Goal: Contribute content: Add original content to the website for others to see

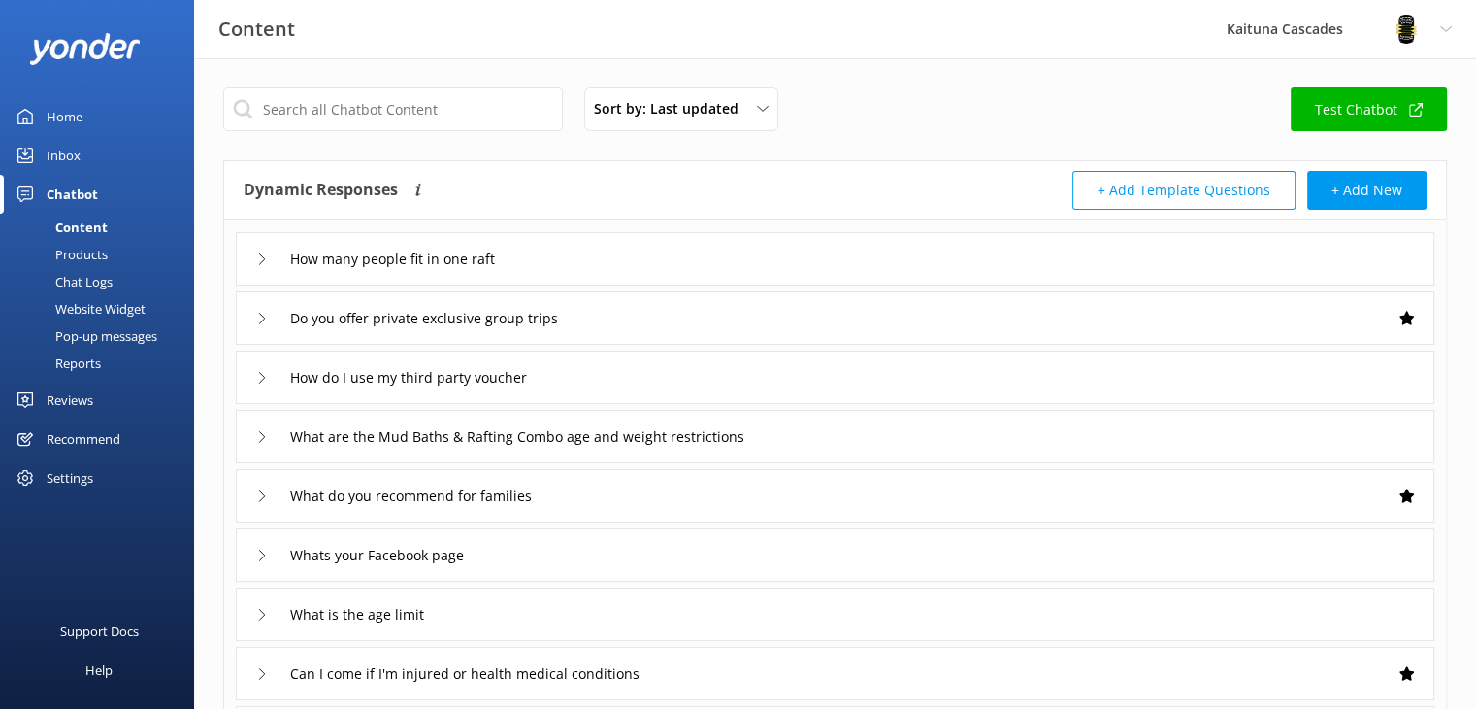
click at [49, 117] on div "Home" at bounding box center [65, 116] width 36 height 39
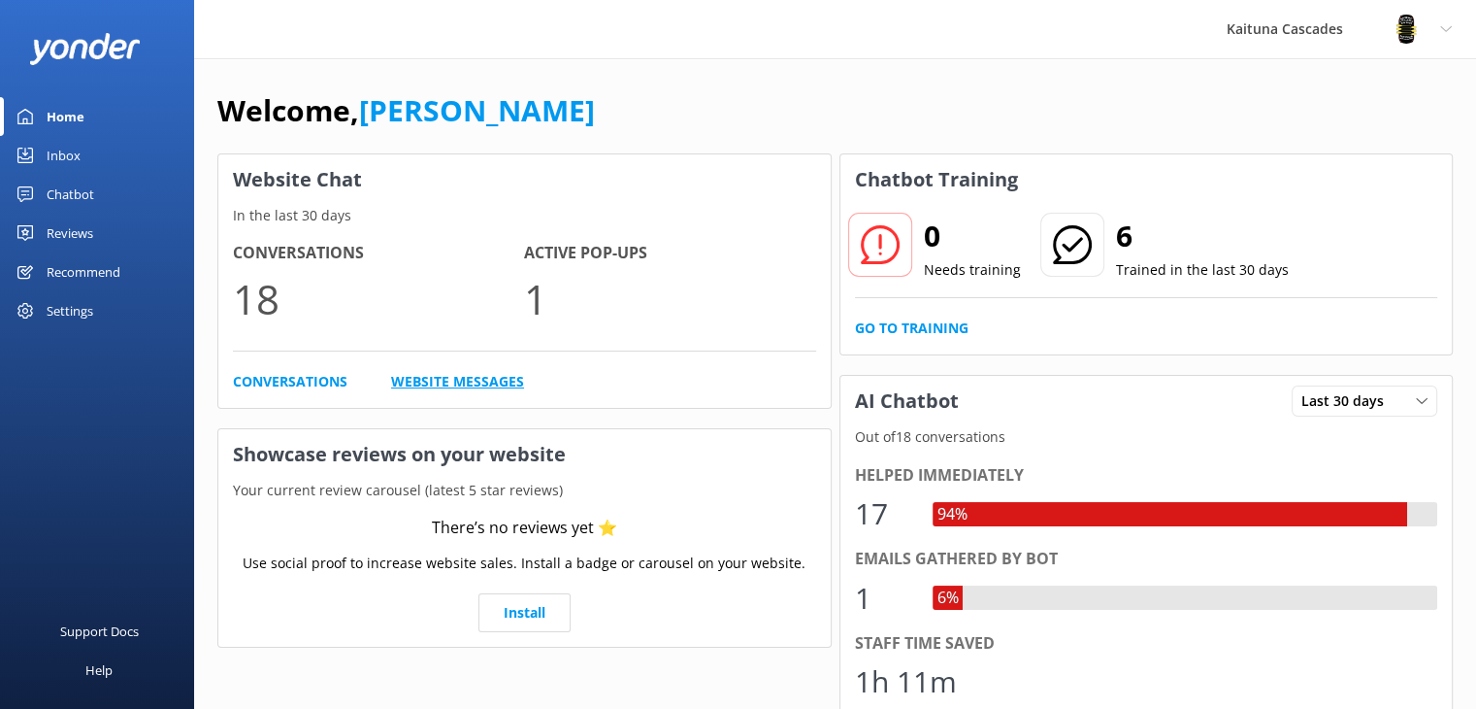
click at [461, 375] on link "Website Messages" at bounding box center [457, 381] width 133 height 21
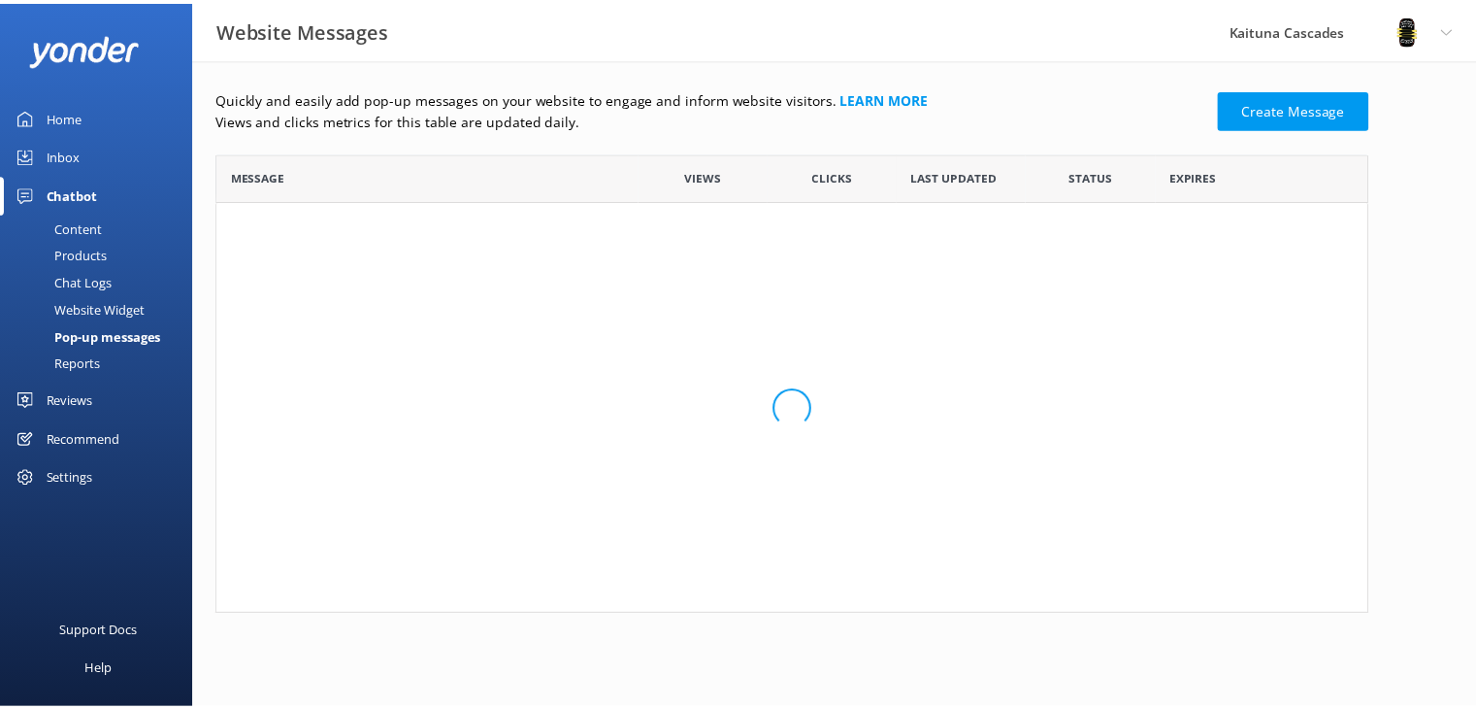
scroll to position [116, 1149]
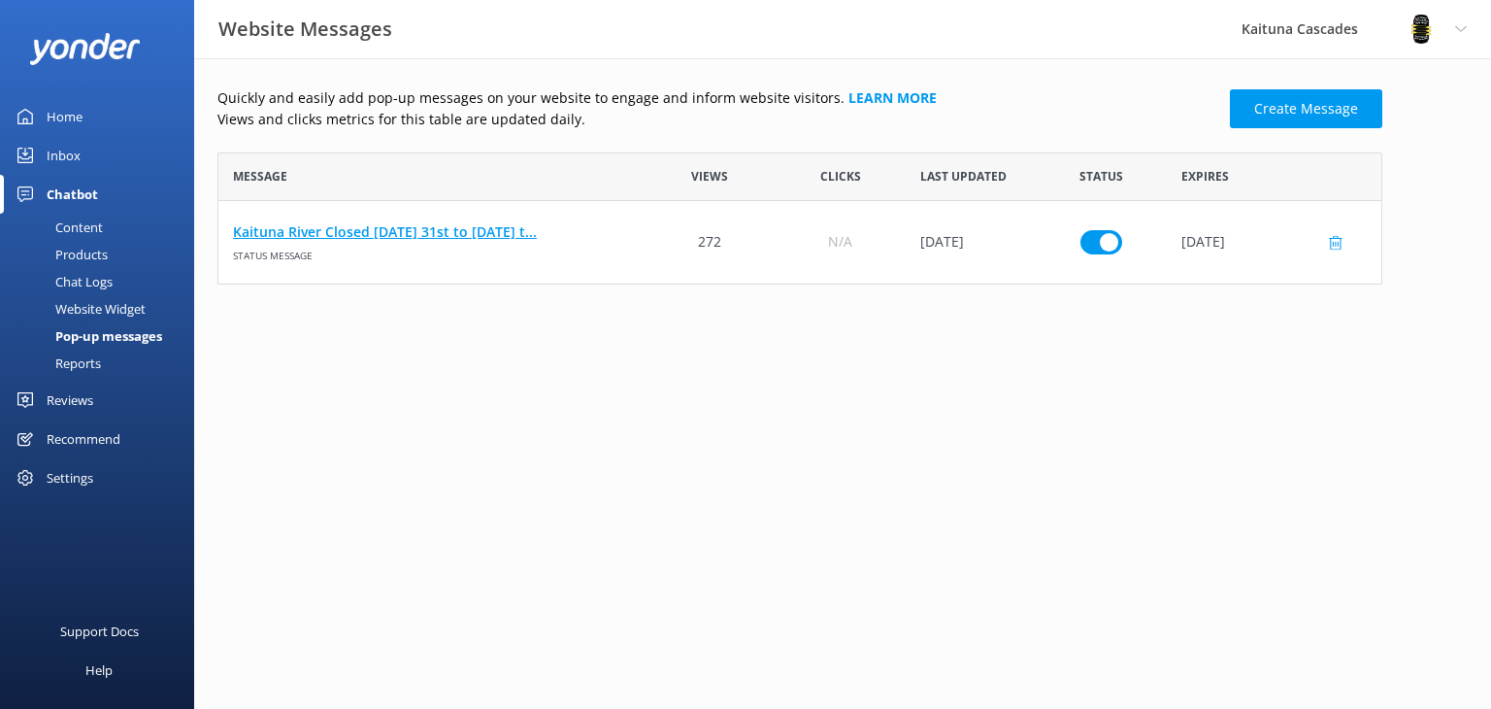
click at [473, 231] on link "Kaituna River Closed [DATE] 31st to [DATE] t..." at bounding box center [431, 231] width 397 height 21
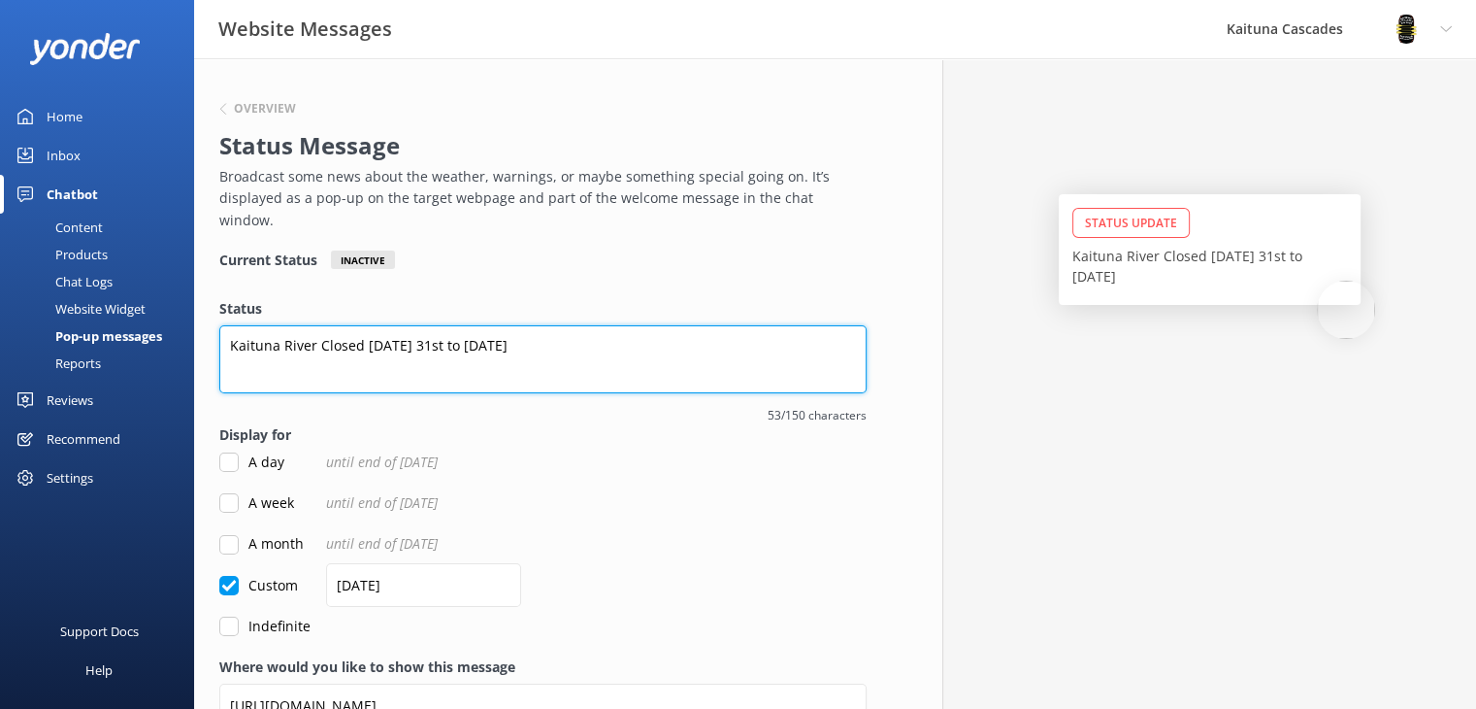
click at [547, 325] on textarea "Kaituna River Closed [DATE] 31st to [DATE]" at bounding box center [542, 359] width 647 height 68
click at [364, 325] on textarea "Kaituna River Closed [DATE] 31st to [DATE] evening." at bounding box center [542, 359] width 647 height 68
click at [492, 325] on textarea "[GEOGRAPHIC_DATA] [DATE] 31st to [DATE] evening." at bounding box center [542, 359] width 647 height 68
click at [440, 325] on textarea "Kaituna River Closed [DATE], [DATE] & [DATE]." at bounding box center [542, 359] width 647 height 68
click at [613, 325] on textarea "Kaituna River Closed [DATE], [DATE] & [DATE]." at bounding box center [542, 359] width 647 height 68
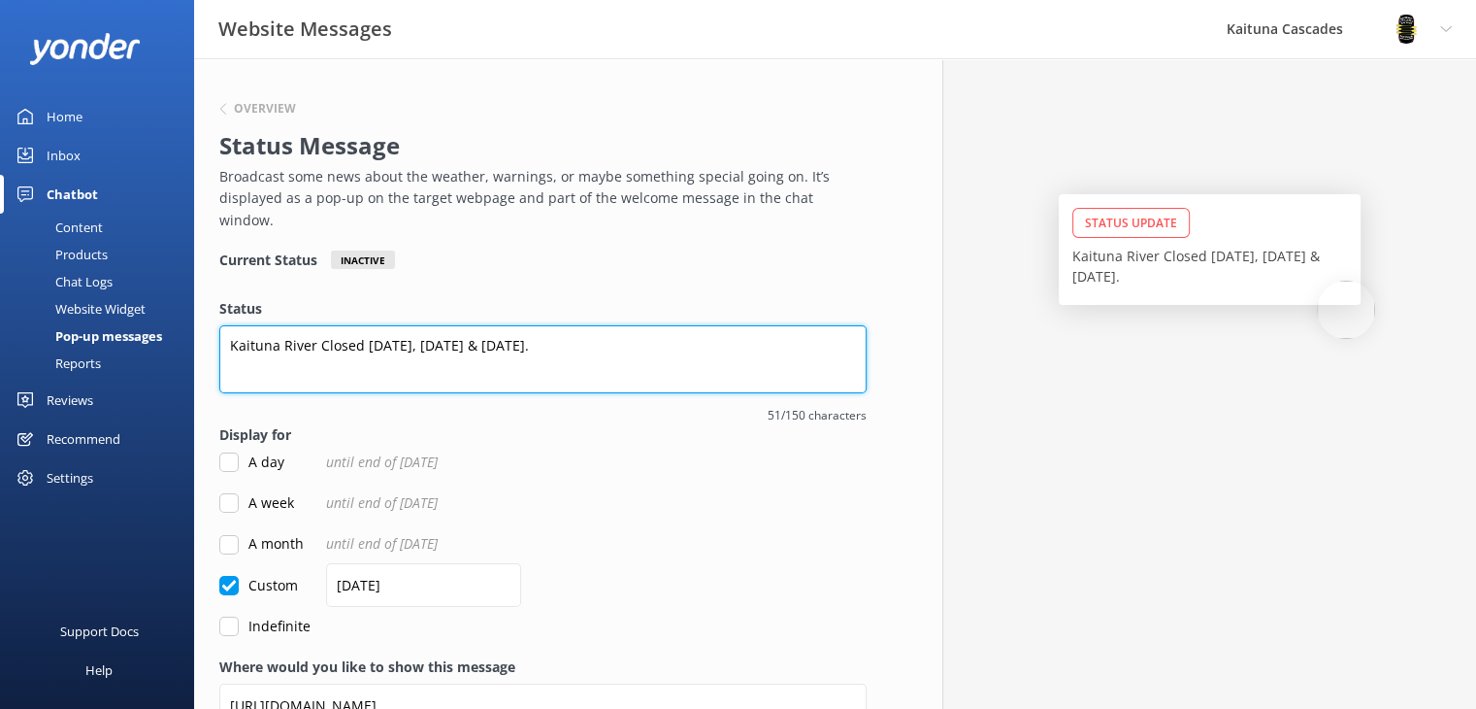
scroll to position [85, 0]
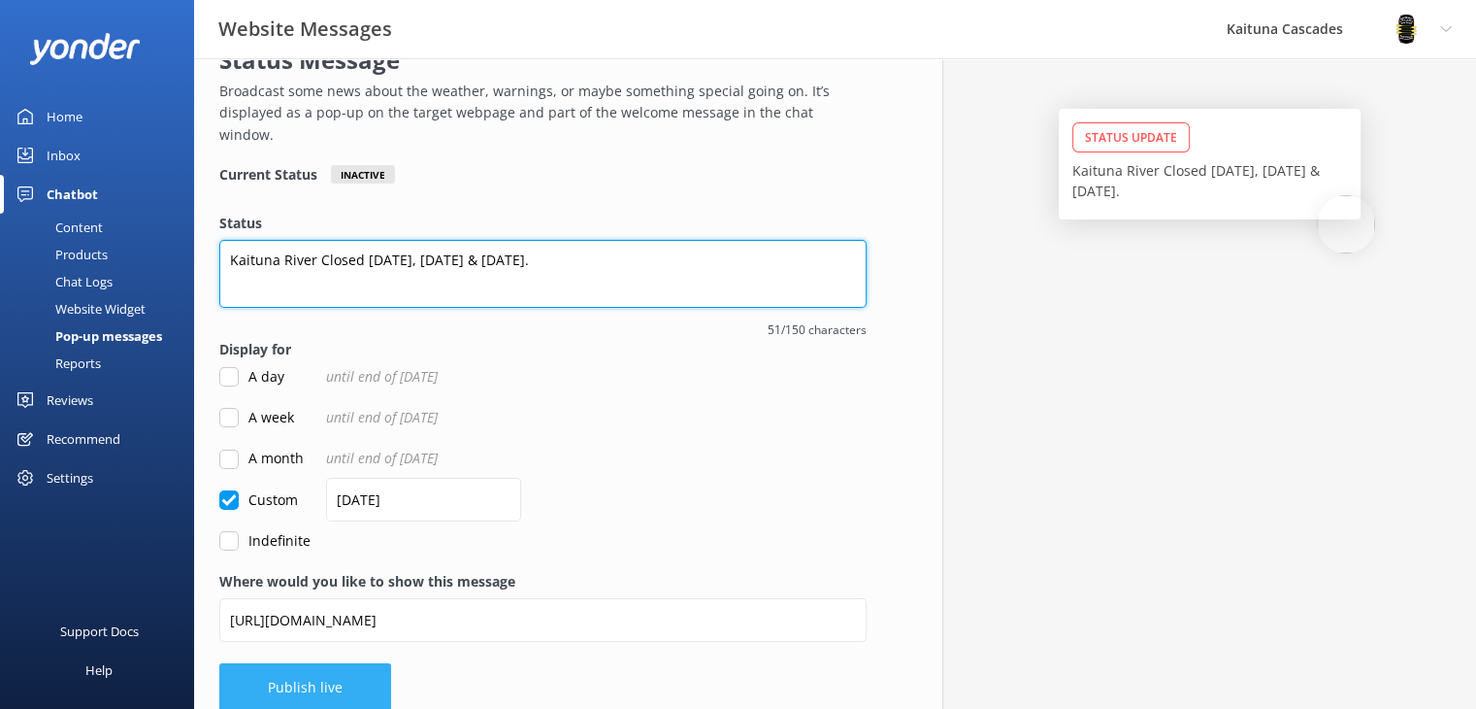
type textarea "Kaituna River Closed [DATE], [DATE] & [DATE]."
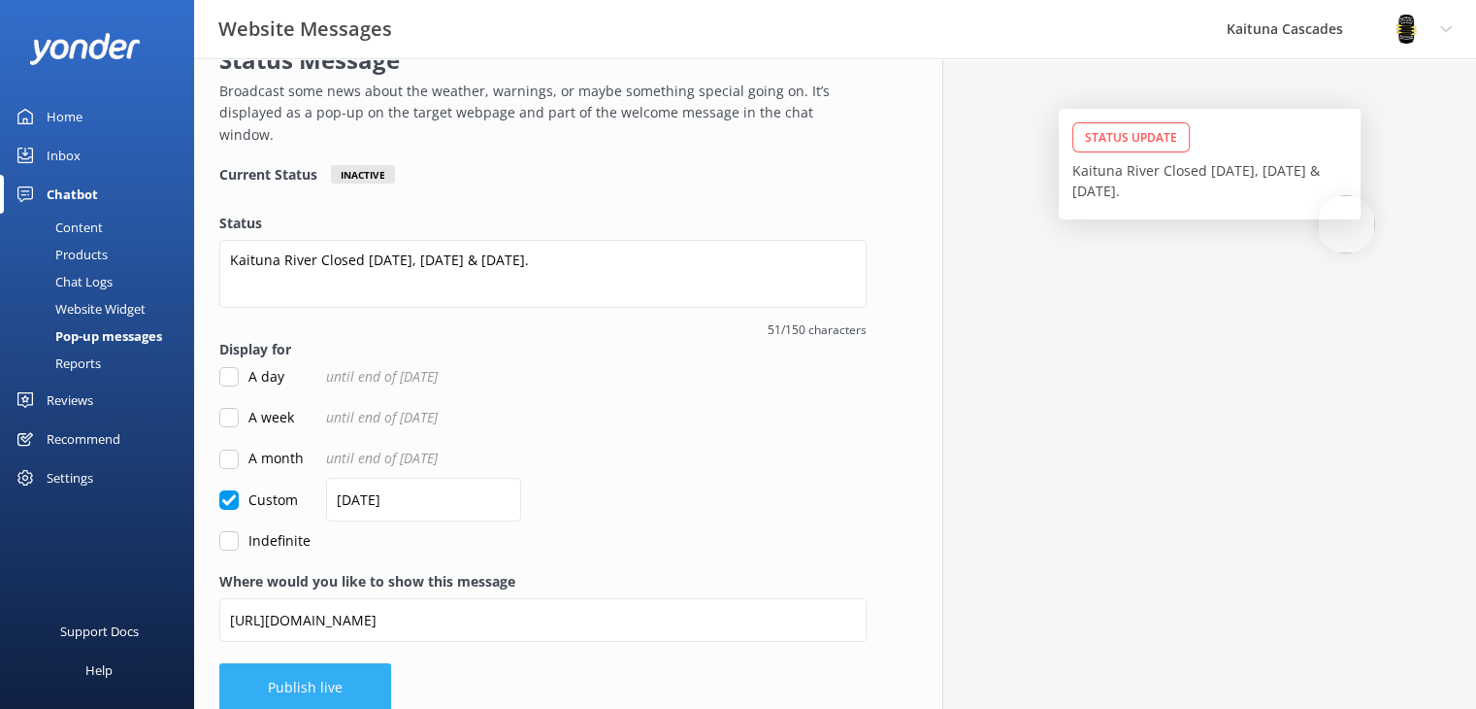
click at [320, 663] on button "Publish live" at bounding box center [305, 687] width 172 height 49
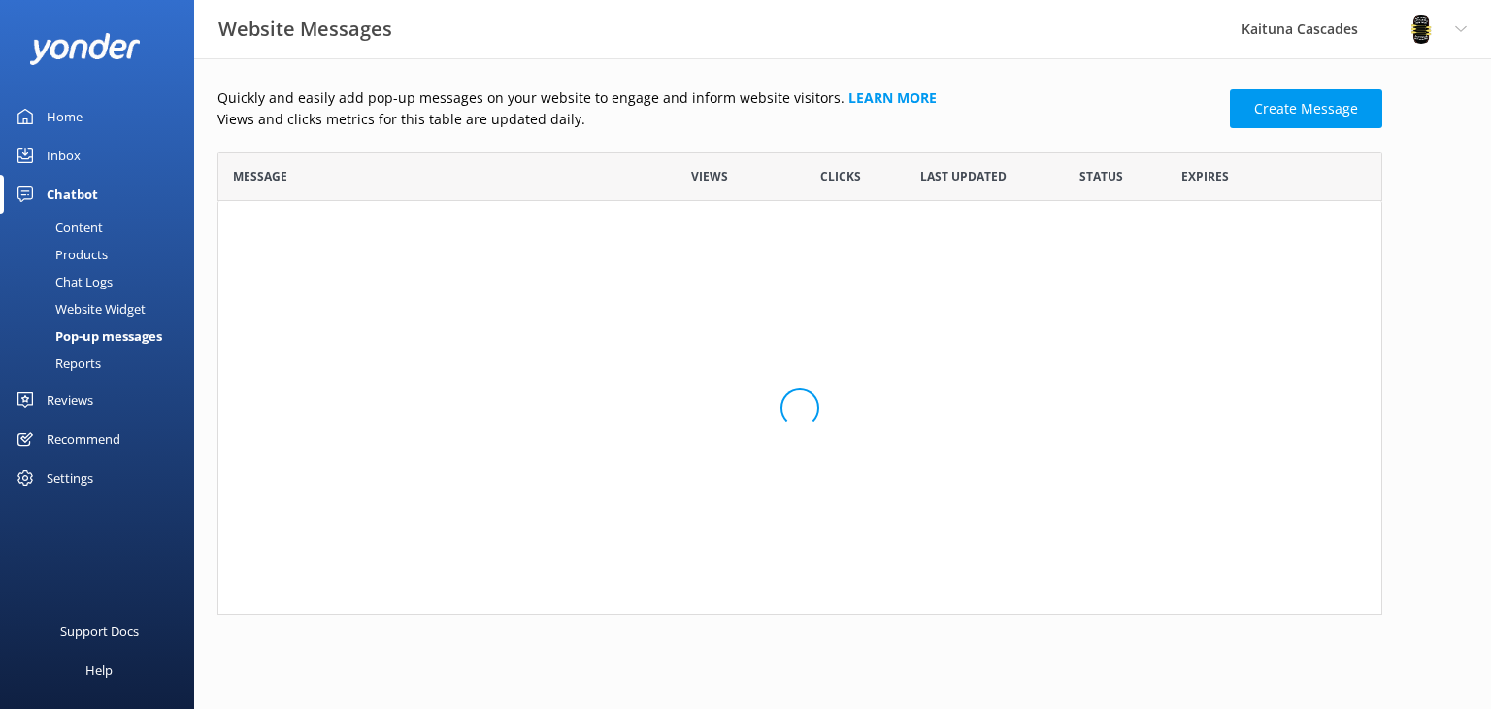
scroll to position [16, 16]
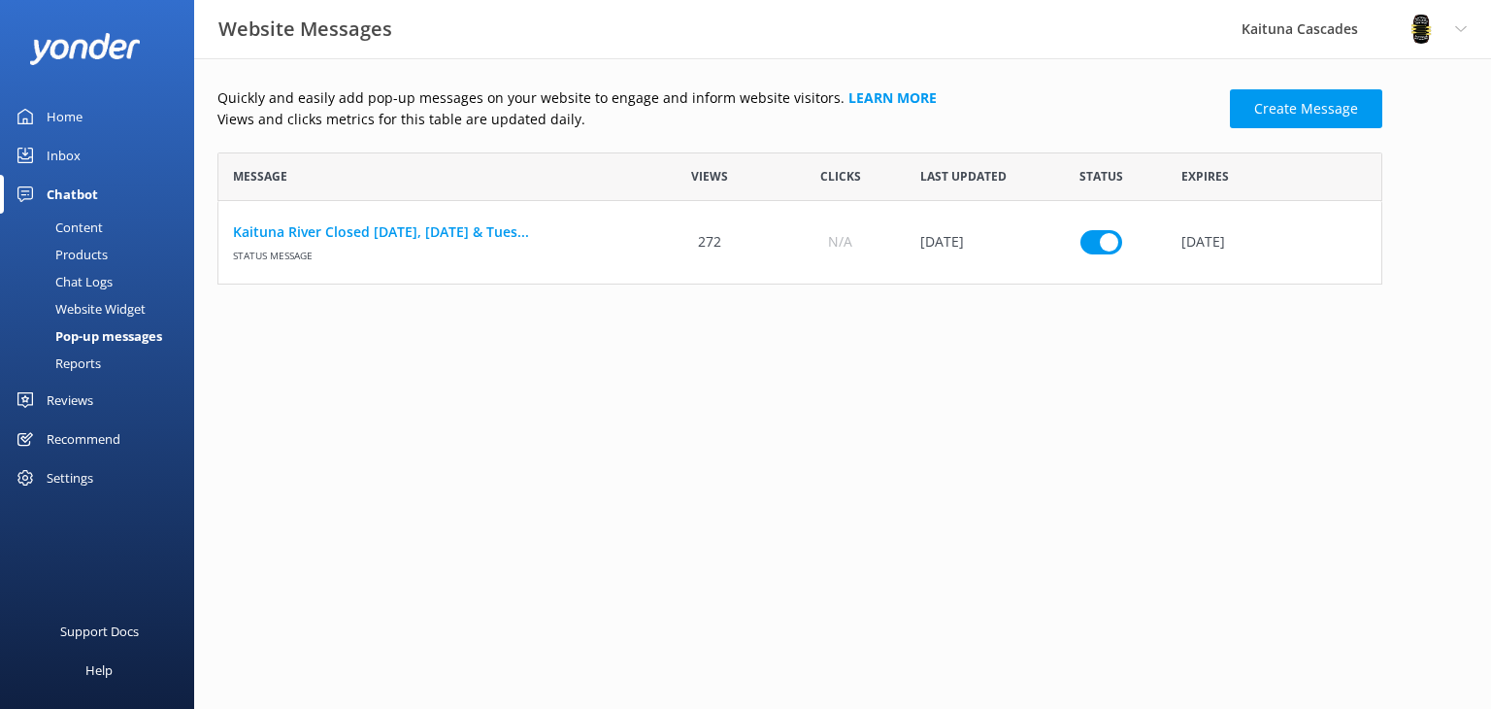
click at [81, 110] on div "Home" at bounding box center [65, 116] width 36 height 39
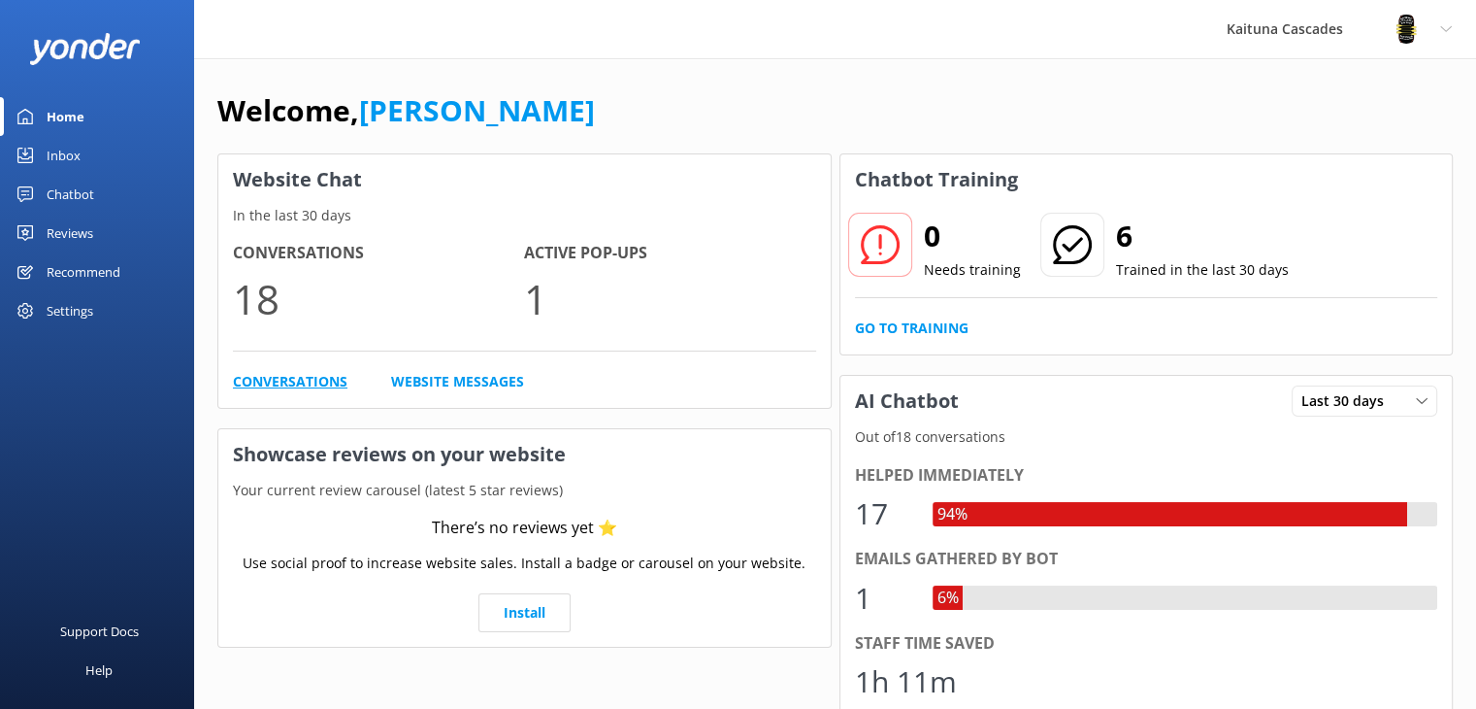
click at [302, 381] on link "Conversations" at bounding box center [290, 381] width 115 height 21
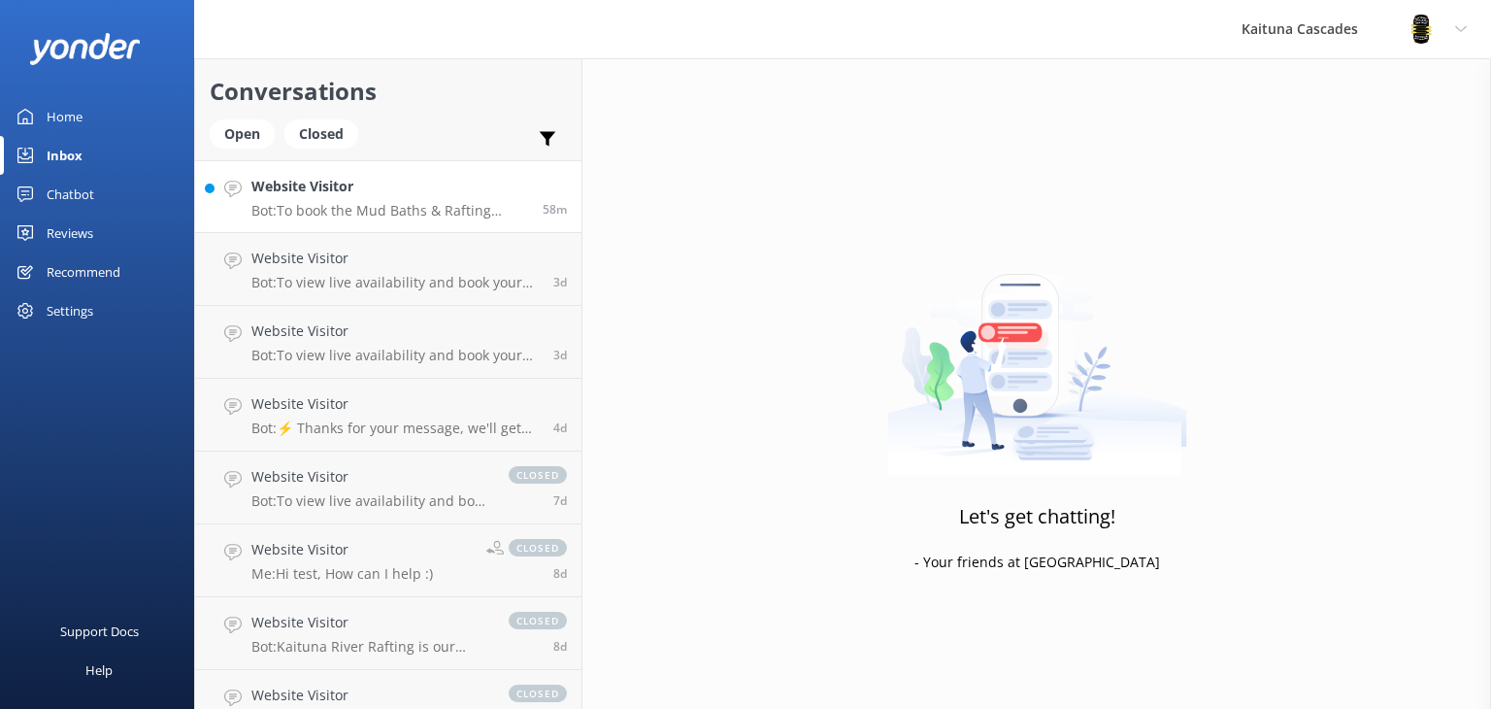
click at [317, 207] on p "Bot: To book the Mud Baths & Rafting Combo for six people, you can view availab…" at bounding box center [389, 210] width 277 height 17
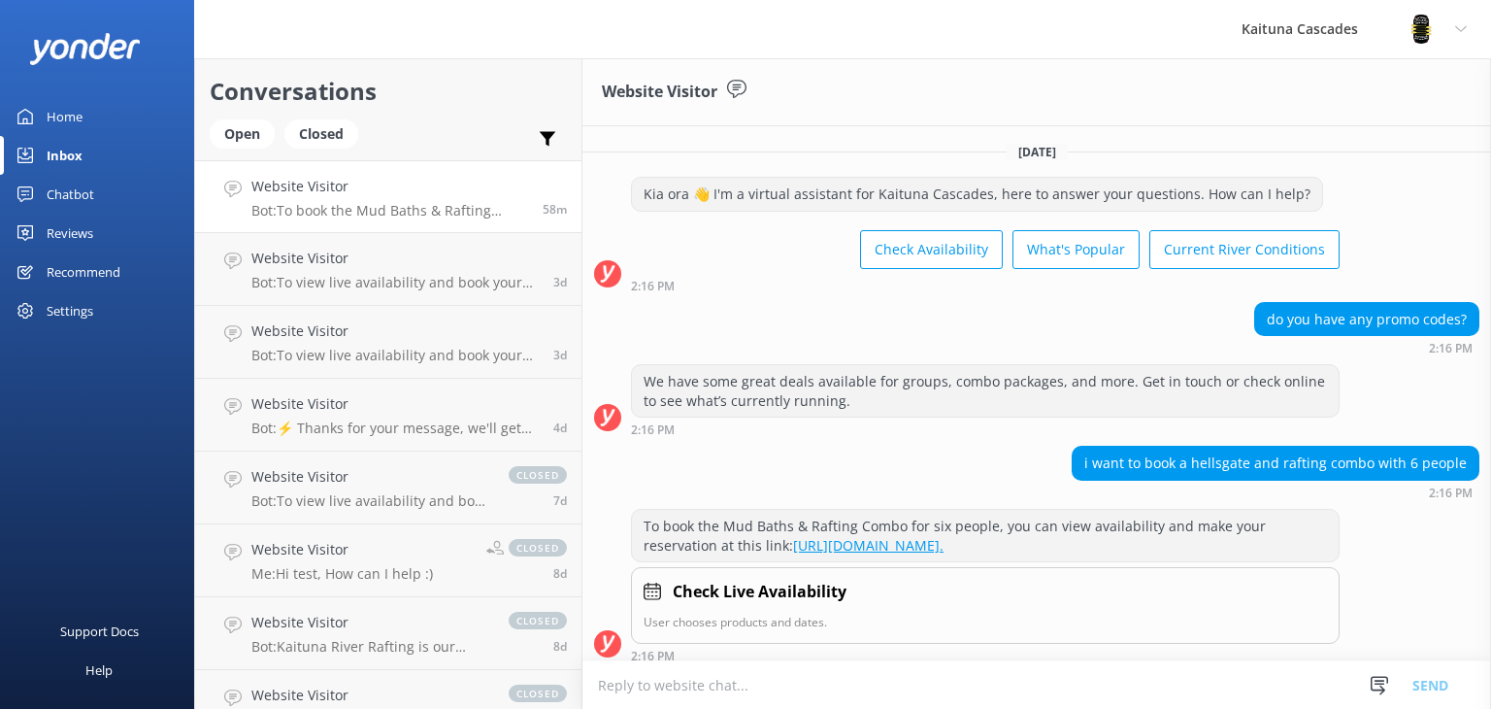
scroll to position [27, 0]
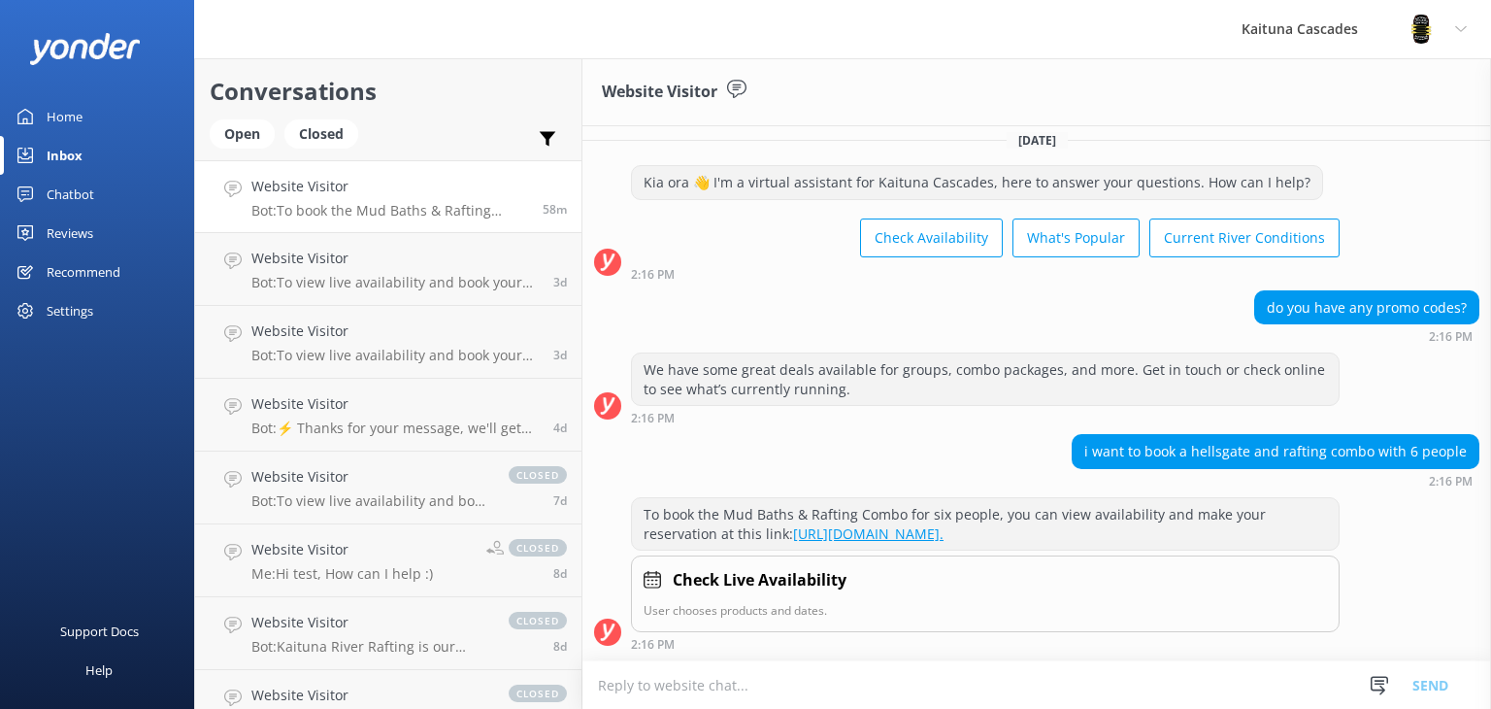
click at [82, 119] on div "Home" at bounding box center [65, 116] width 36 height 39
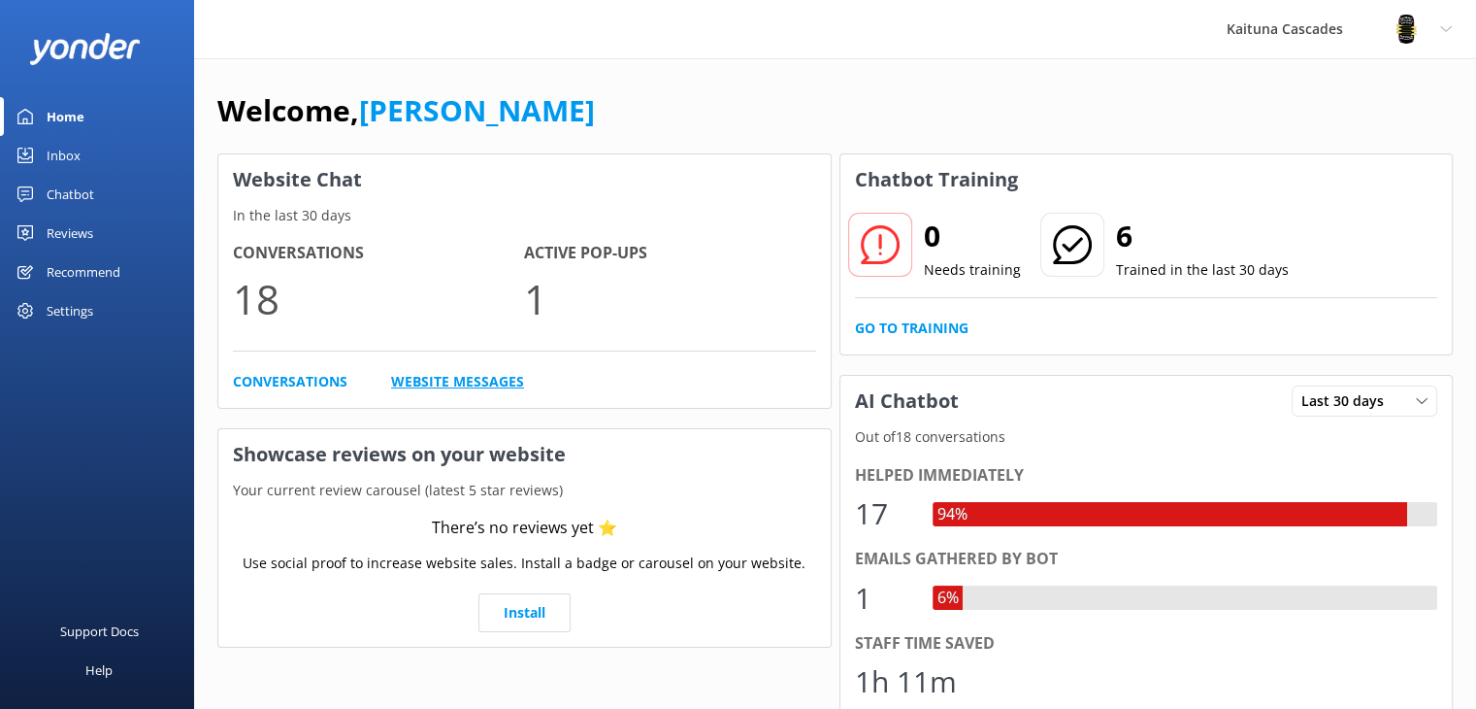
click at [465, 390] on link "Website Messages" at bounding box center [457, 381] width 133 height 21
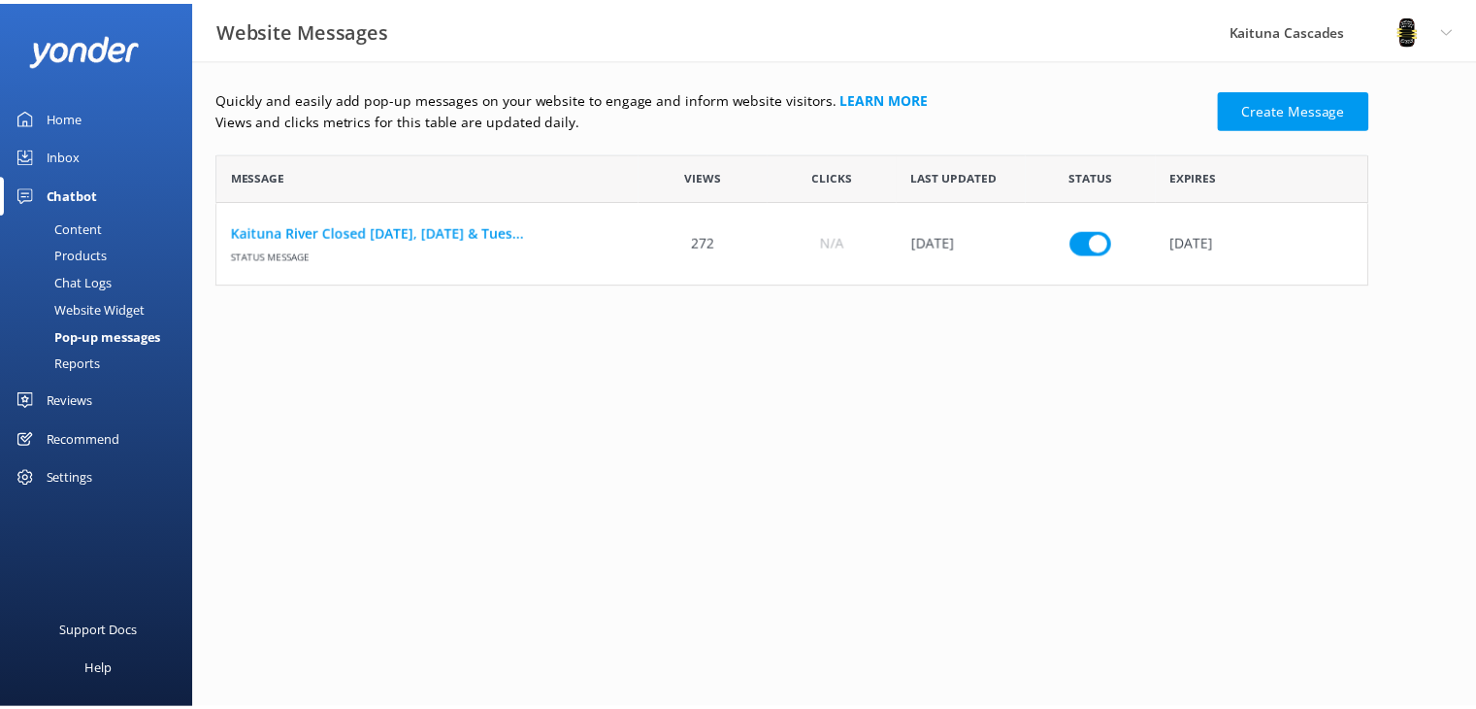
scroll to position [116, 1149]
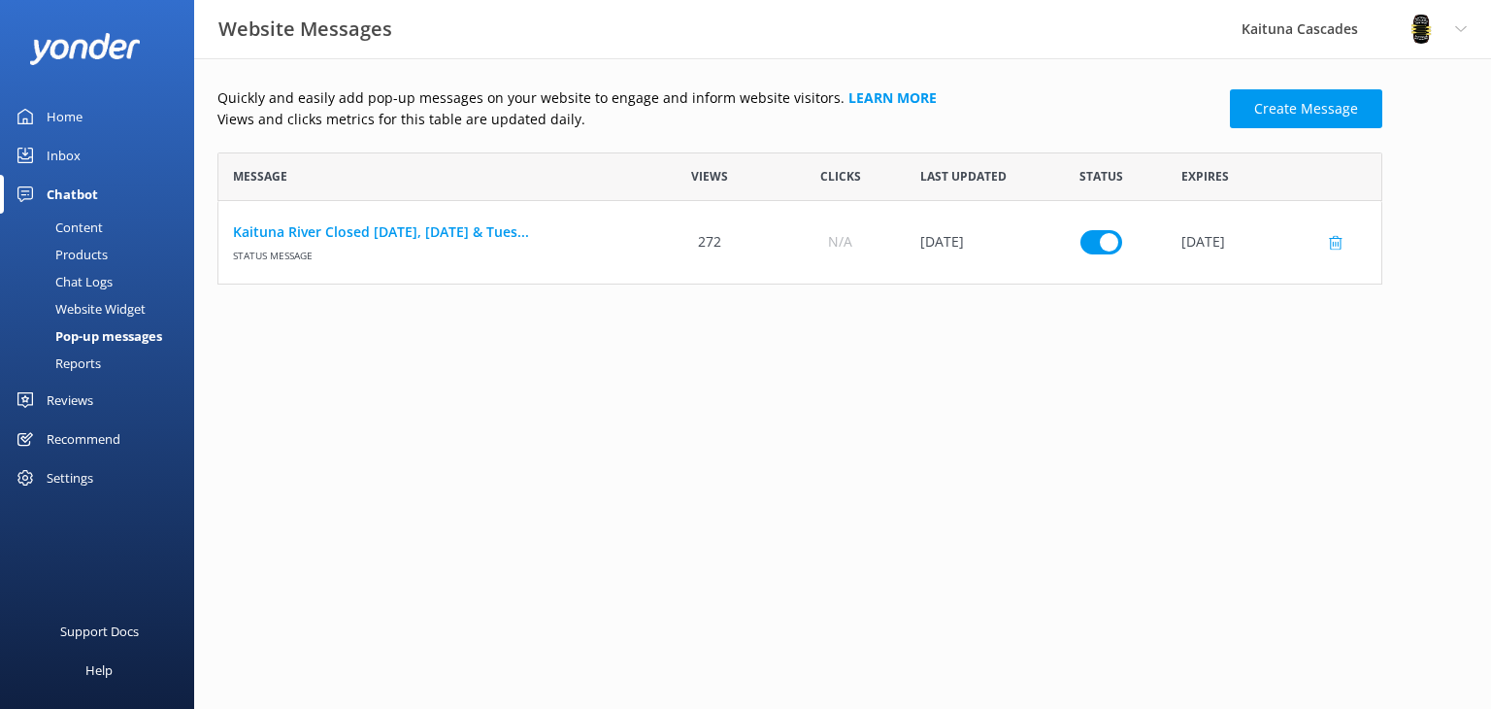
click at [493, 242] on link "Kaituna River Closed [DATE], [DATE] & Tues..." at bounding box center [431, 231] width 397 height 21
